Goal: Task Accomplishment & Management: Manage account settings

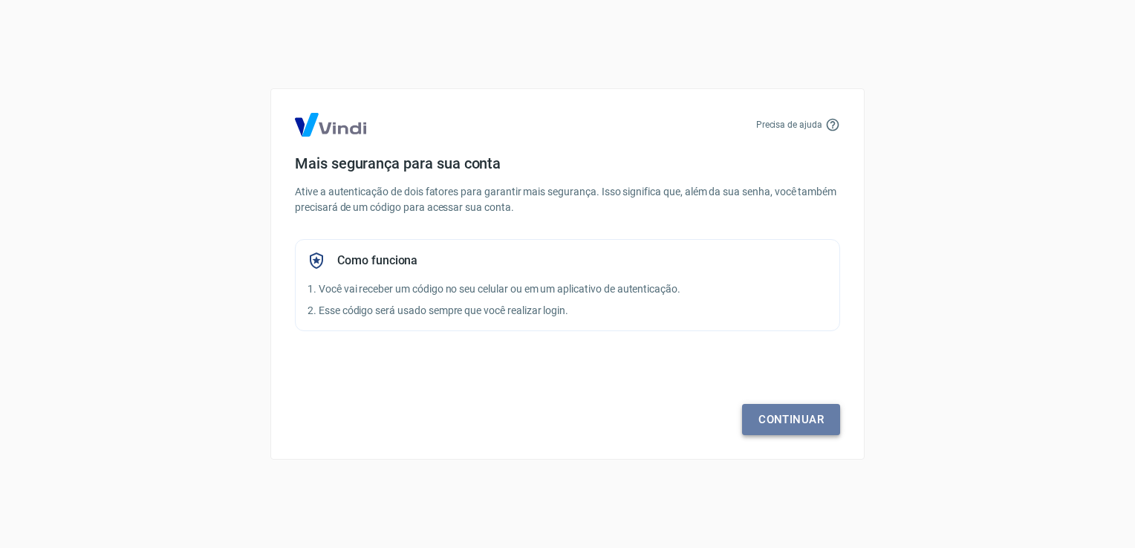
click at [784, 417] on link "Continuar" at bounding box center [791, 419] width 98 height 31
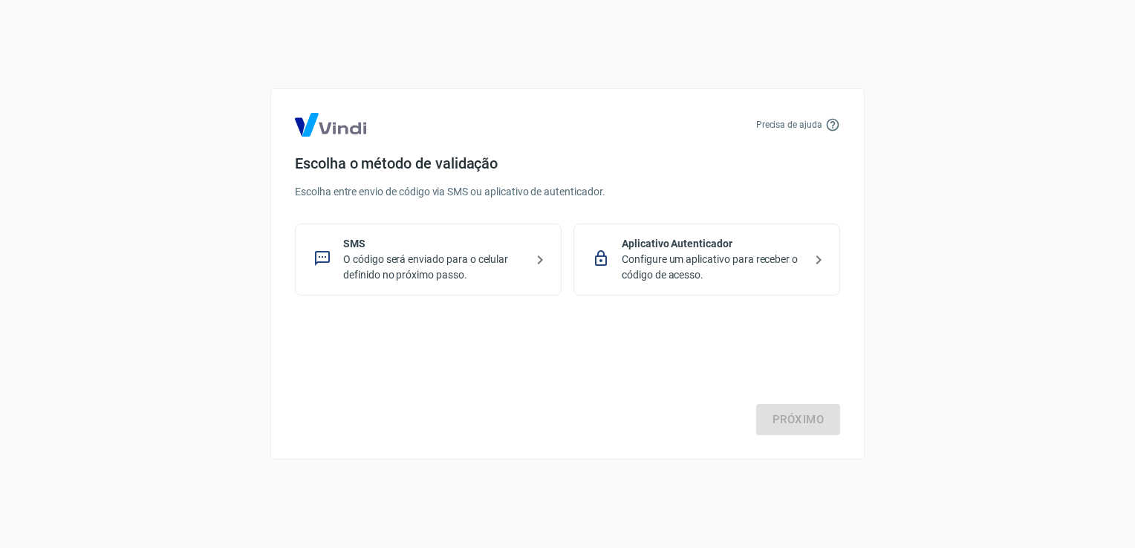
click at [425, 255] on p "O código será enviado para o celular definido no próximo passo." at bounding box center [434, 267] width 182 height 31
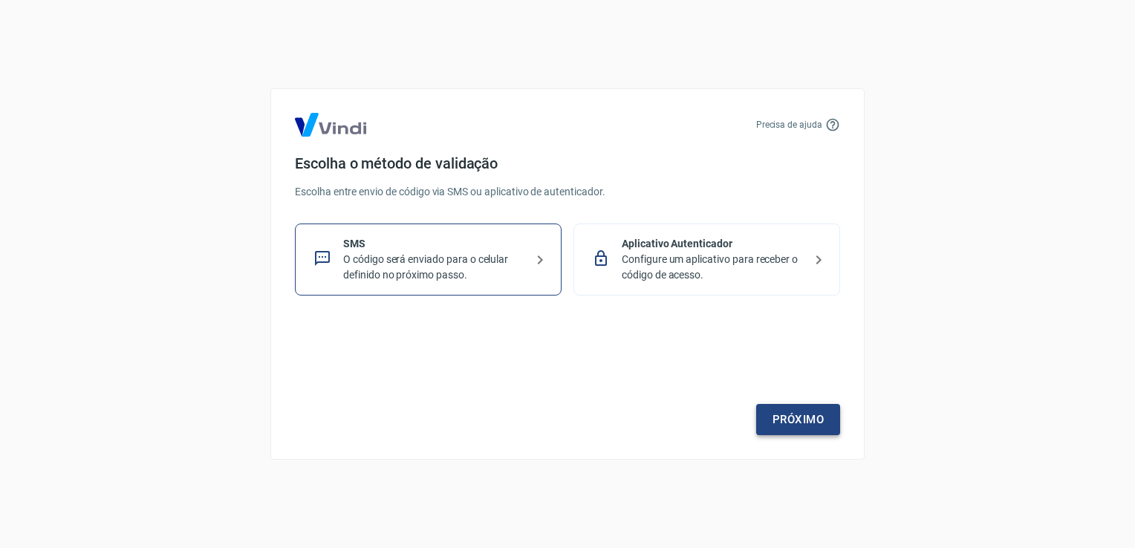
click at [793, 425] on link "Próximo" at bounding box center [798, 419] width 84 height 31
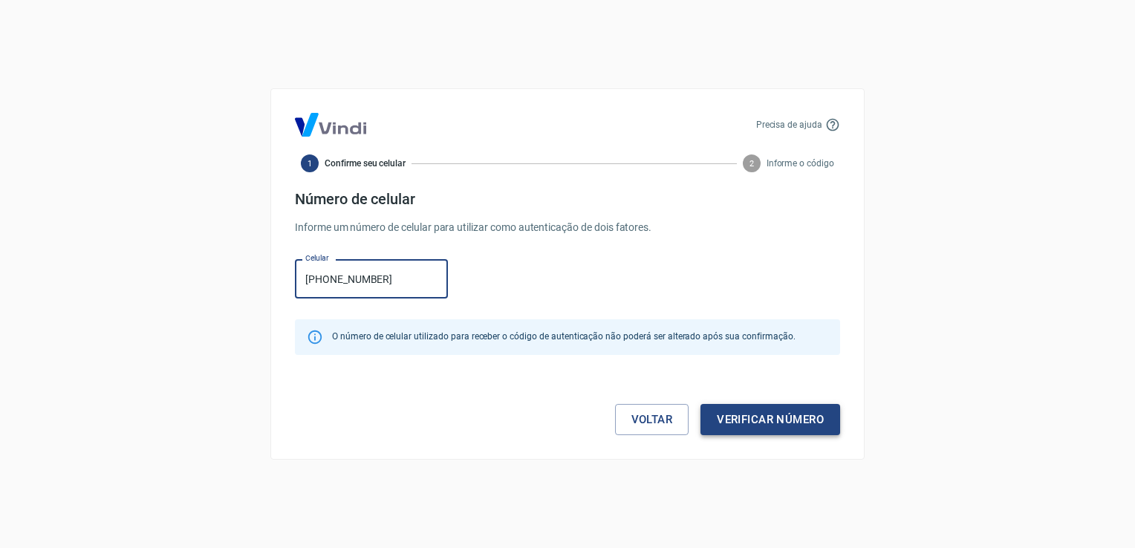
type input "(27) 99703-9337"
click at [769, 420] on button "Verificar número" at bounding box center [770, 419] width 140 height 31
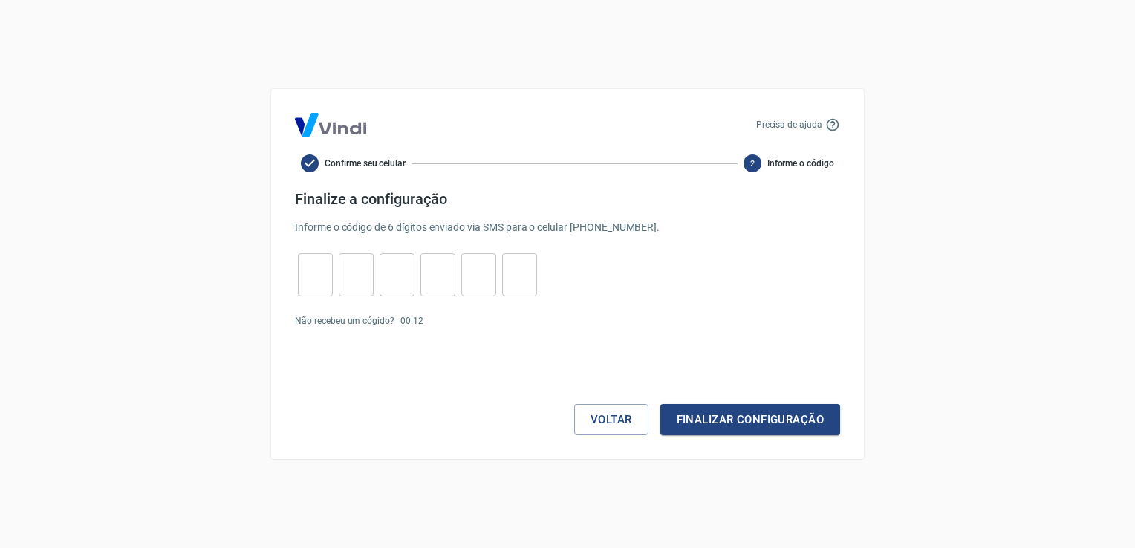
click at [829, 123] on icon at bounding box center [832, 124] width 15 height 15
click at [795, 125] on p "Precisa de ajuda" at bounding box center [789, 124] width 66 height 13
click at [437, 322] on link "Enviar novamente" at bounding box center [465, 321] width 72 height 10
click at [722, 418] on button "Finalizar configuração" at bounding box center [750, 419] width 180 height 31
click at [316, 274] on input "tel" at bounding box center [315, 275] width 35 height 32
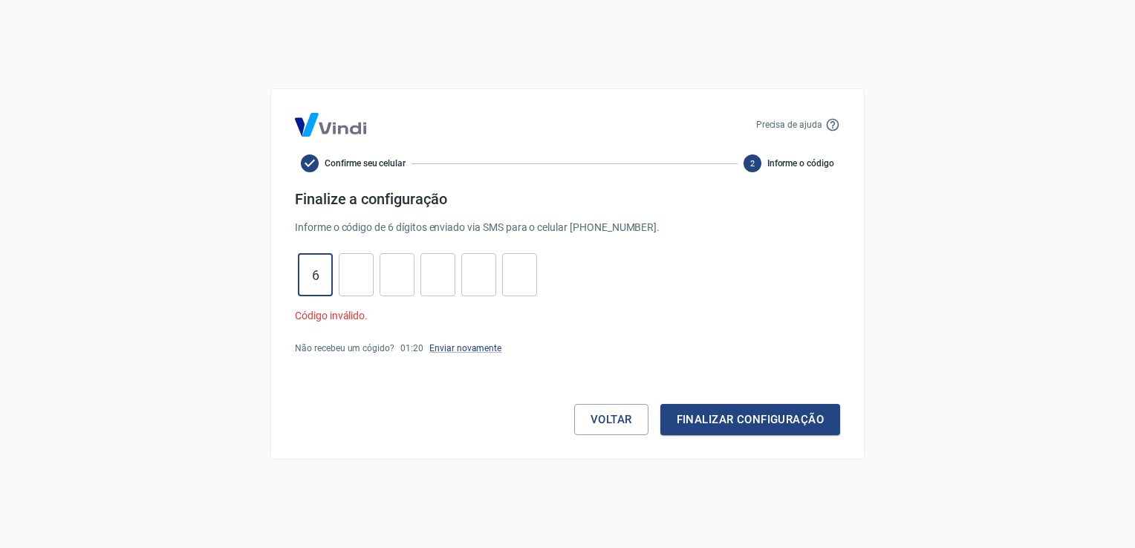
type input "6"
type input "7"
type input "2"
type input "9"
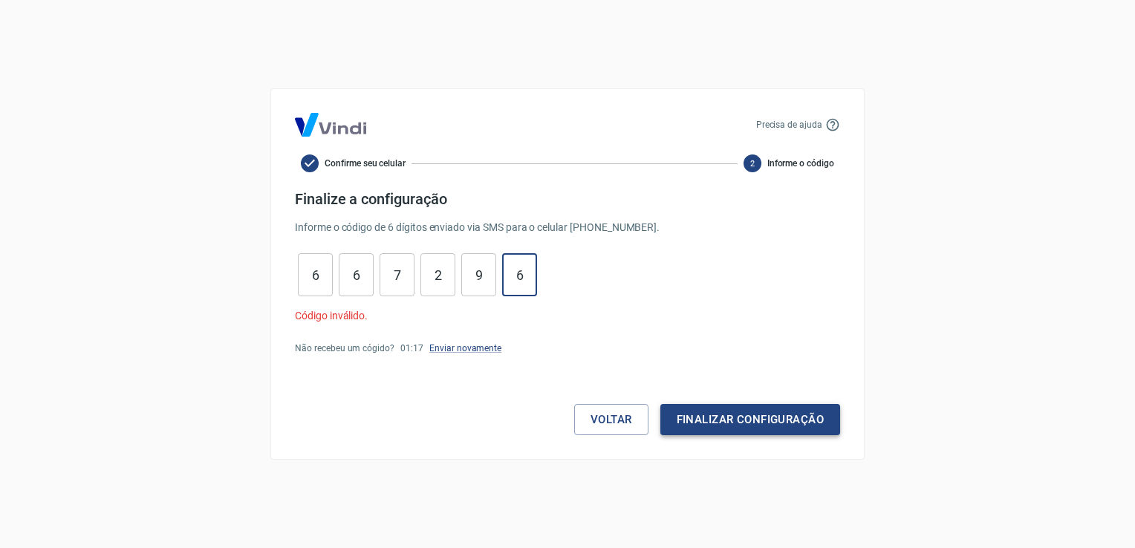
type input "6"
click at [727, 420] on button "Finalizar configuração" at bounding box center [750, 419] width 180 height 31
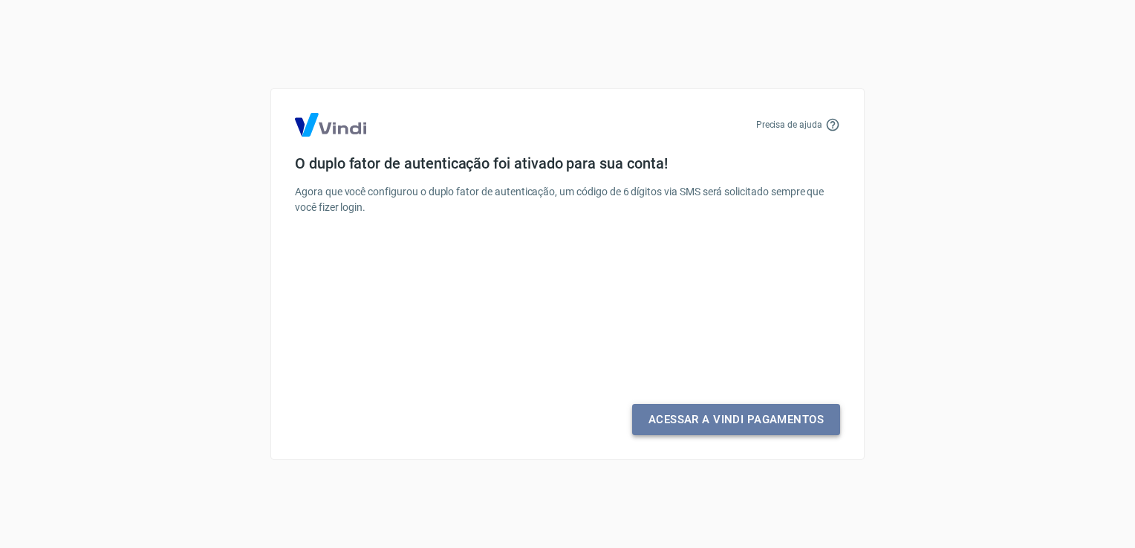
click at [727, 423] on link "Acessar a Vindi Pagamentos" at bounding box center [736, 419] width 208 height 31
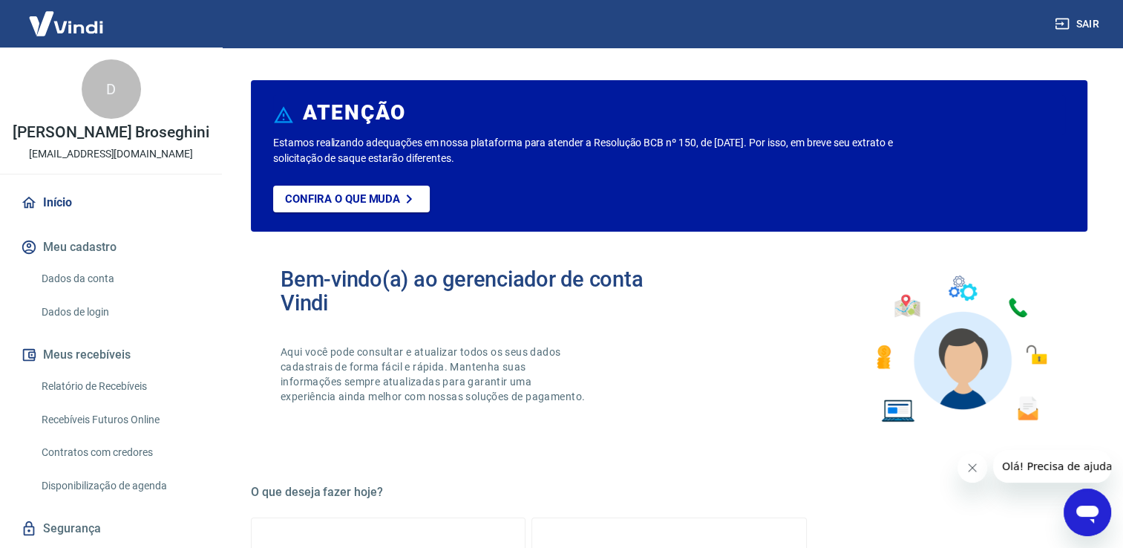
scroll to position [56, 0]
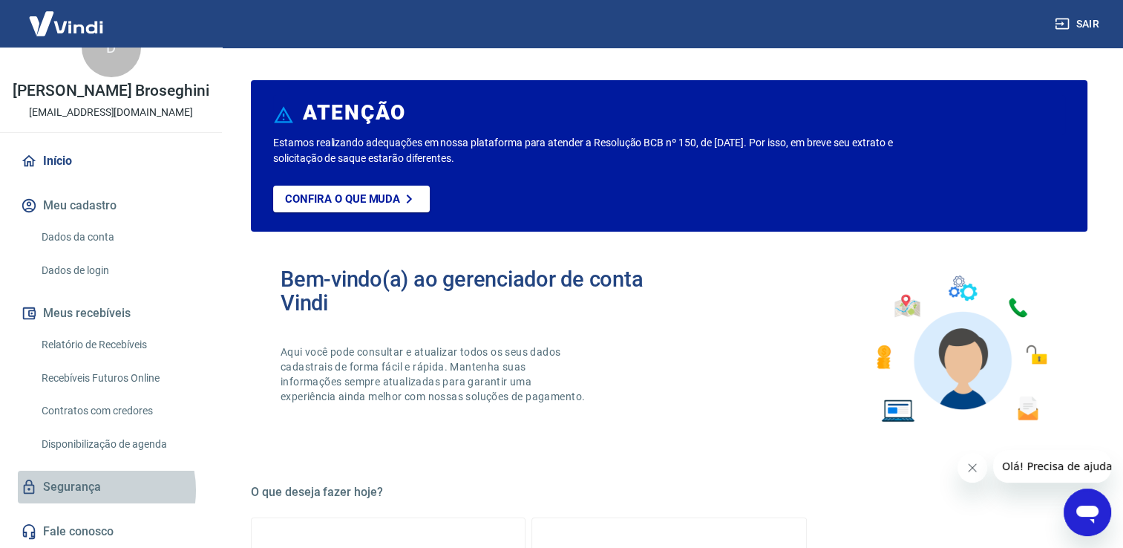
click at [92, 490] on link "Segurança" at bounding box center [111, 487] width 186 height 33
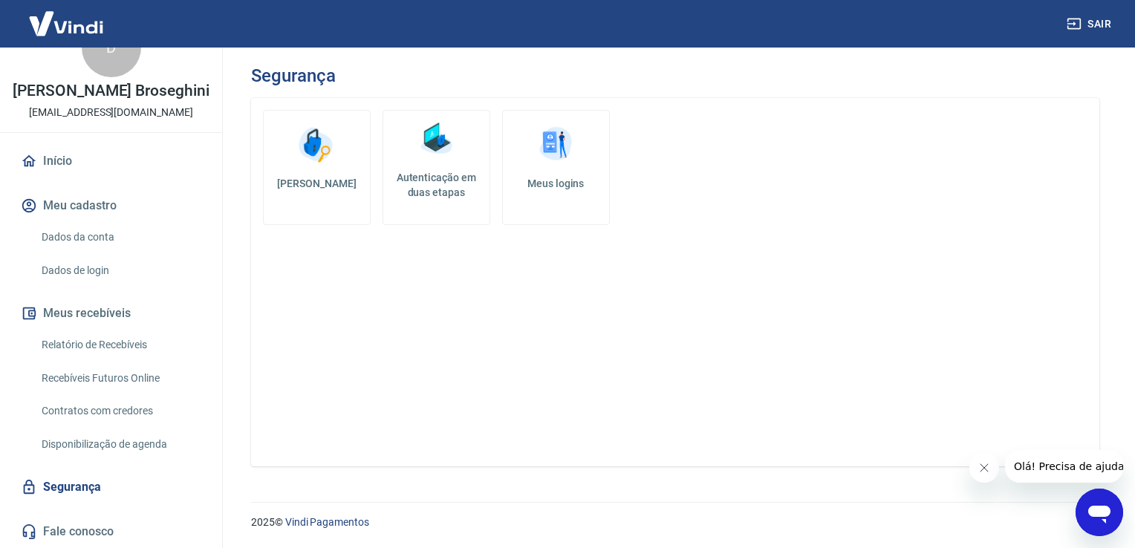
click at [564, 194] on link "Meus logins" at bounding box center [556, 167] width 108 height 115
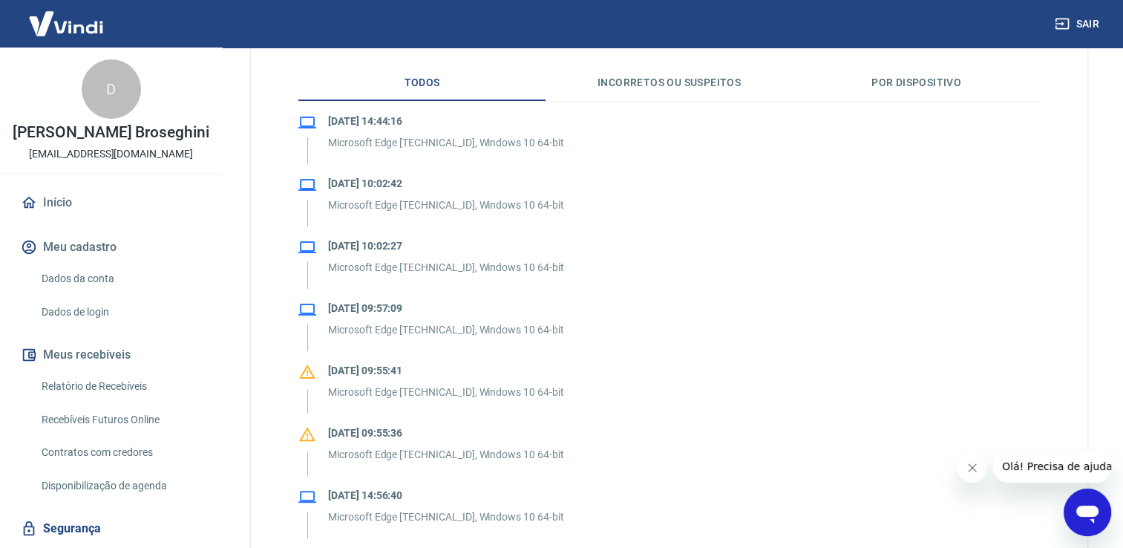
scroll to position [223, 0]
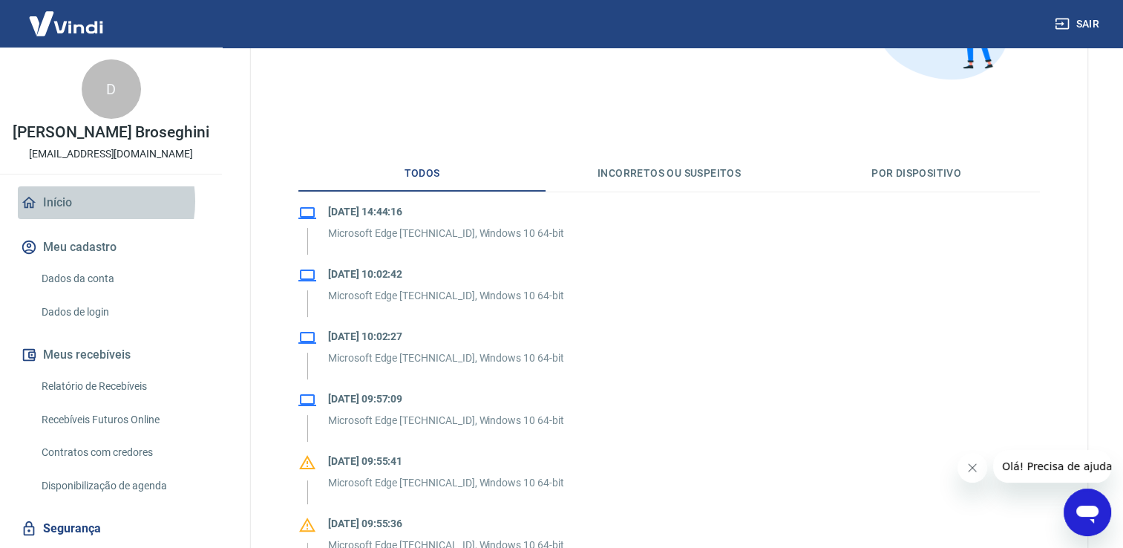
click at [77, 217] on link "Início" at bounding box center [111, 202] width 186 height 33
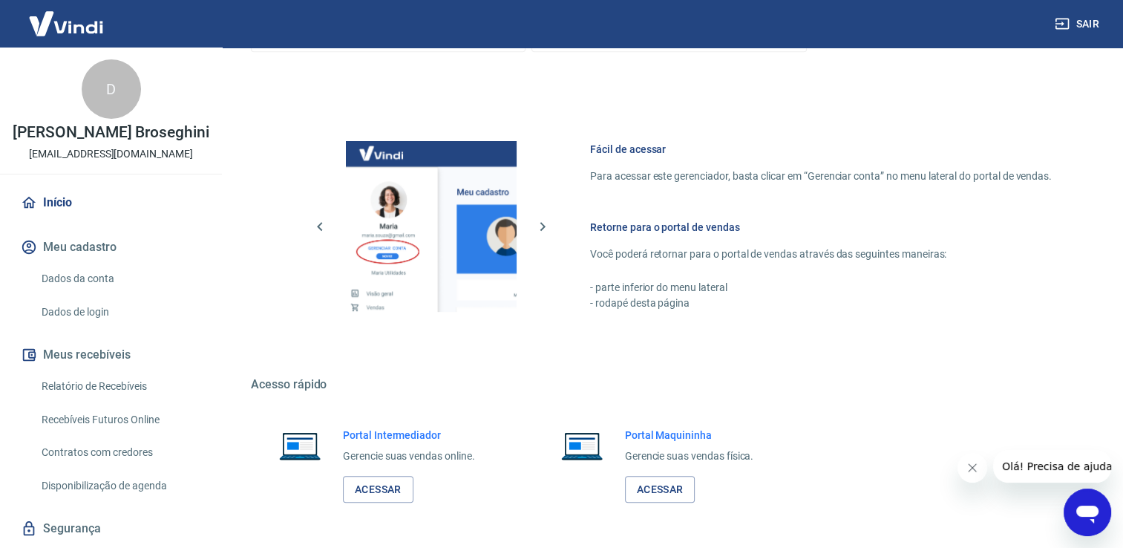
scroll to position [778, 0]
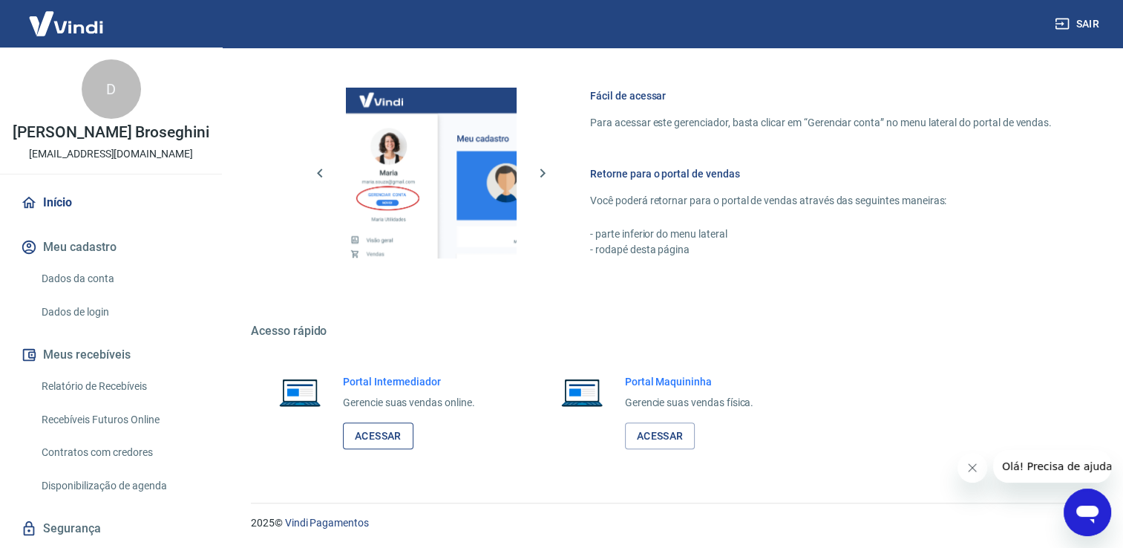
click at [400, 436] on link "Acessar" at bounding box center [378, 436] width 71 height 27
